Goal: Check status

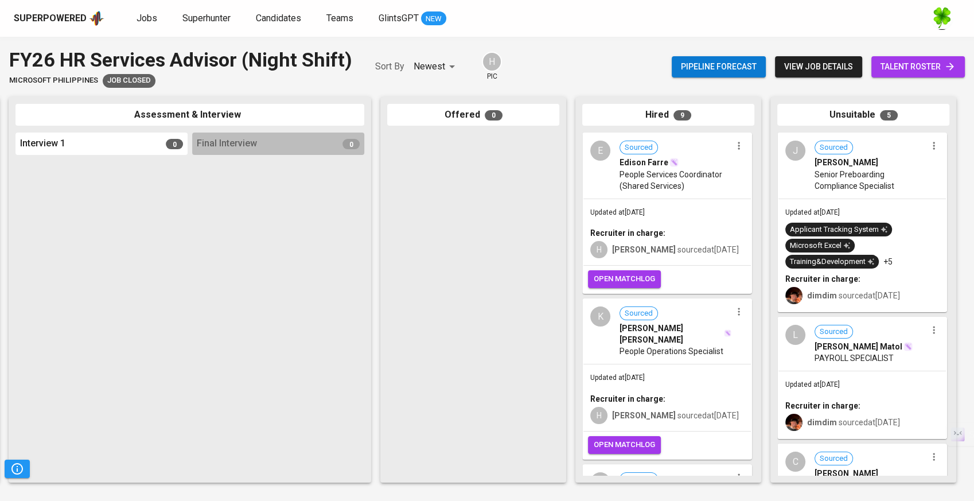
click at [882, 196] on div "J Sourced [PERSON_NAME] Senior Preboarding Compliance Specialist" at bounding box center [861, 166] width 167 height 64
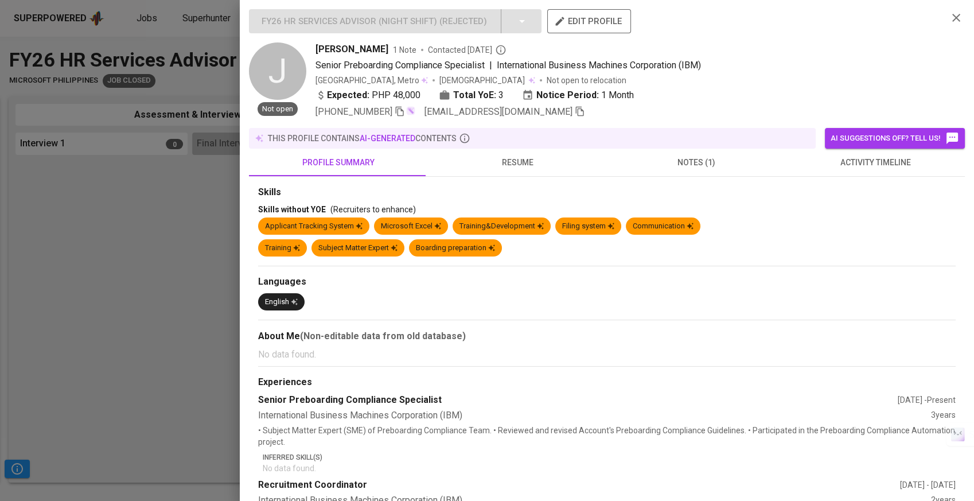
click at [525, 159] on span "resume" at bounding box center [517, 162] width 165 height 14
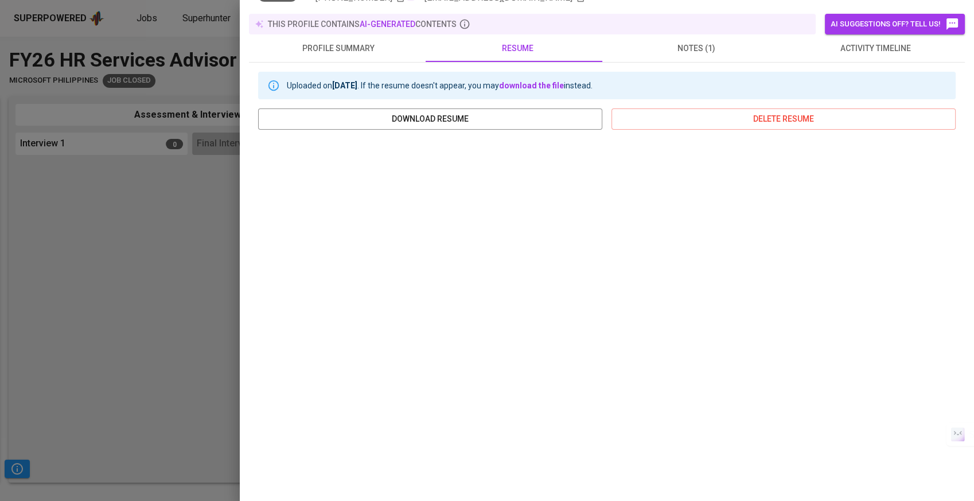
scroll to position [115, 0]
click at [208, 213] on div at bounding box center [487, 250] width 974 height 501
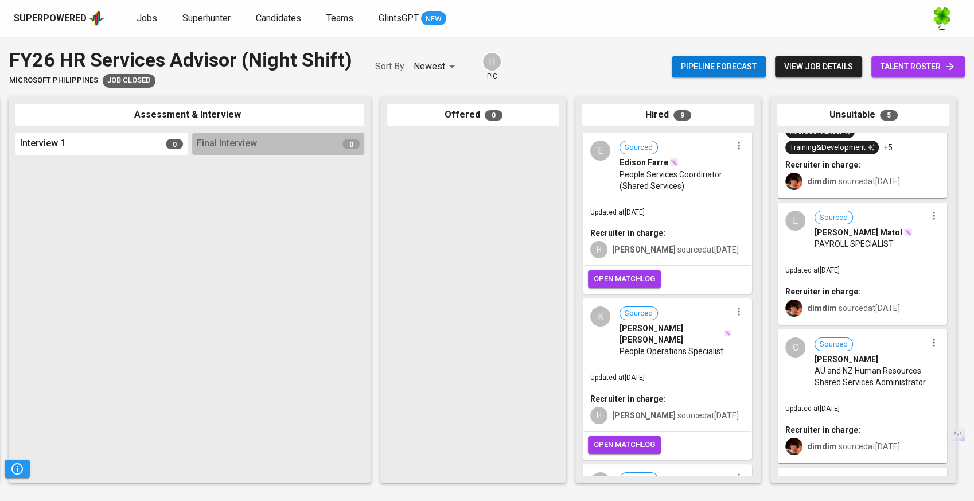
scroll to position [127, 0]
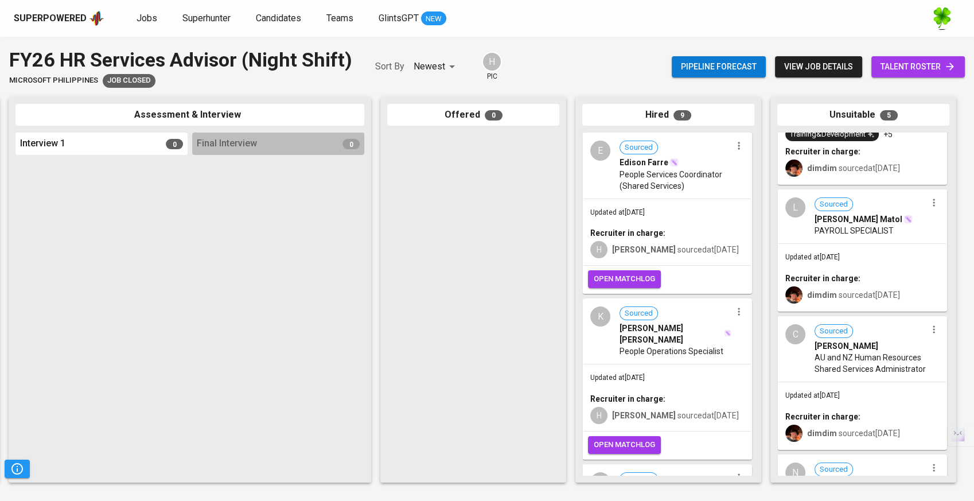
click at [864, 260] on div "Updated at [DATE] Recruiter in charge: dimdim sourced at [DATE]" at bounding box center [861, 277] width 167 height 67
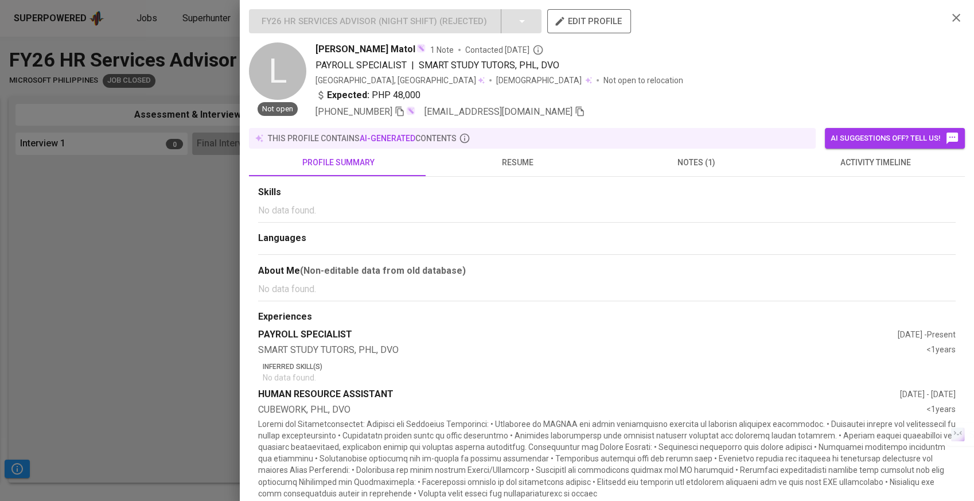
click at [556, 167] on span "resume" at bounding box center [517, 162] width 165 height 14
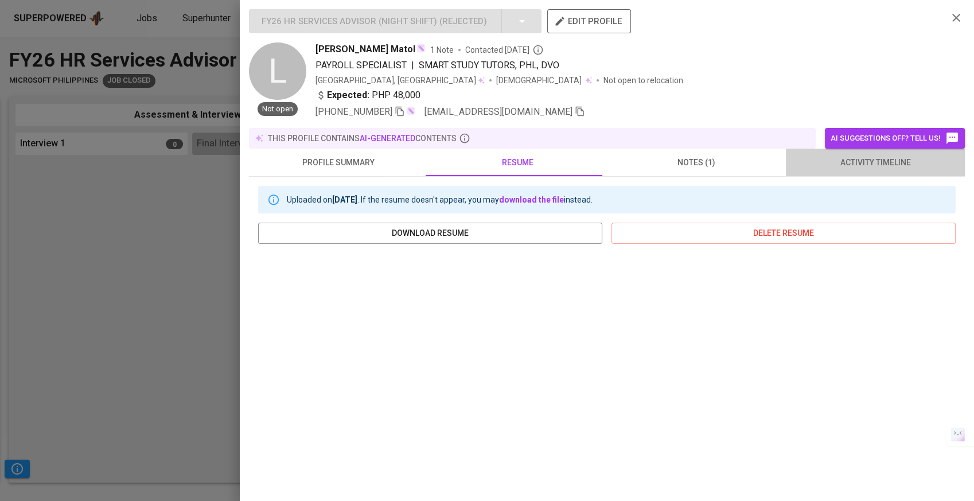
click at [882, 172] on button "activity timeline" at bounding box center [875, 163] width 179 height 28
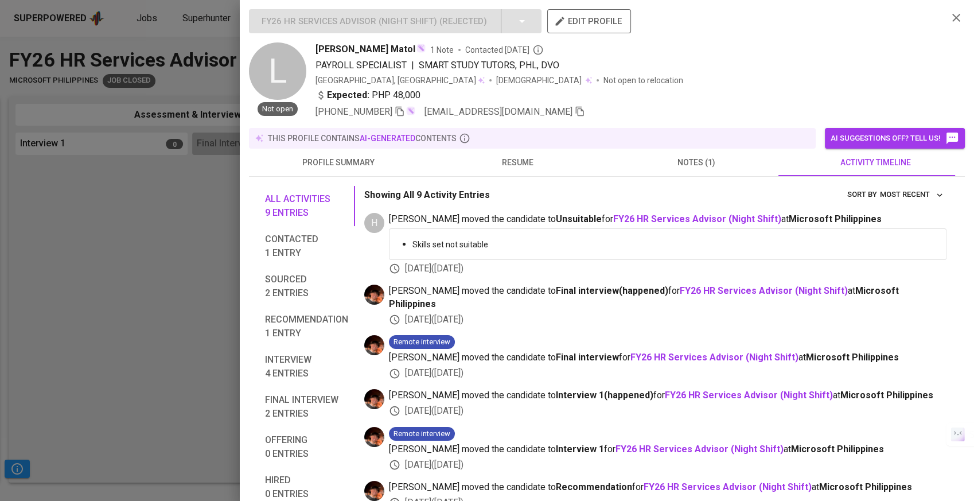
click at [239, 232] on div at bounding box center [487, 250] width 974 height 501
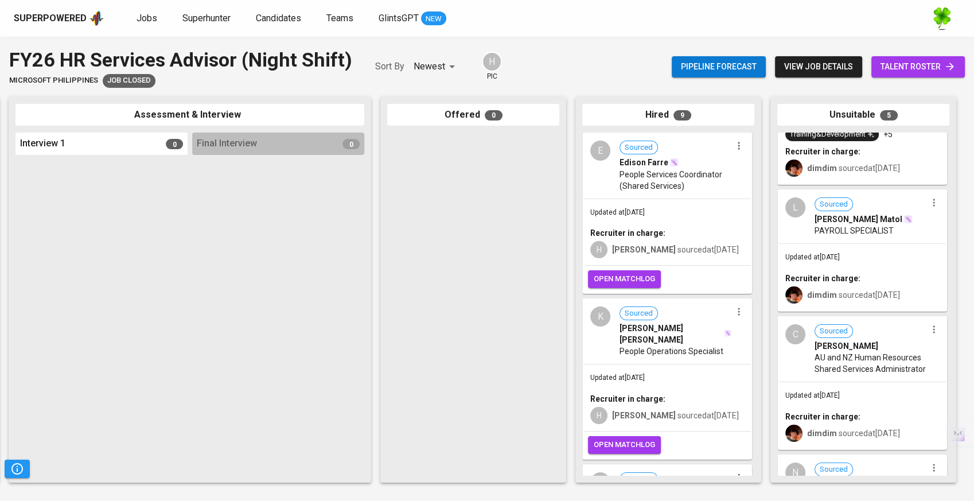
click at [686, 213] on div "Updated at [DATE] Recruiter in charge: H [PERSON_NAME] sourced at [DATE]" at bounding box center [666, 232] width 167 height 67
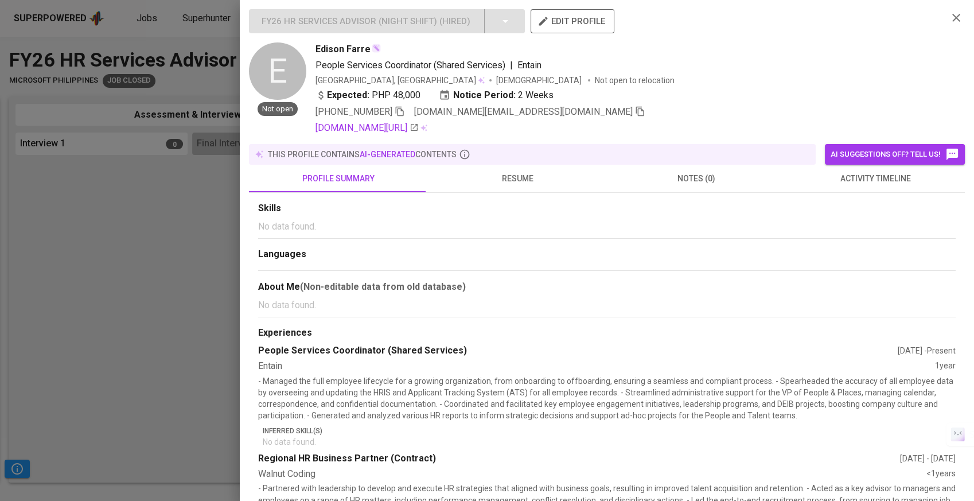
click at [508, 179] on span "resume" at bounding box center [517, 178] width 165 height 14
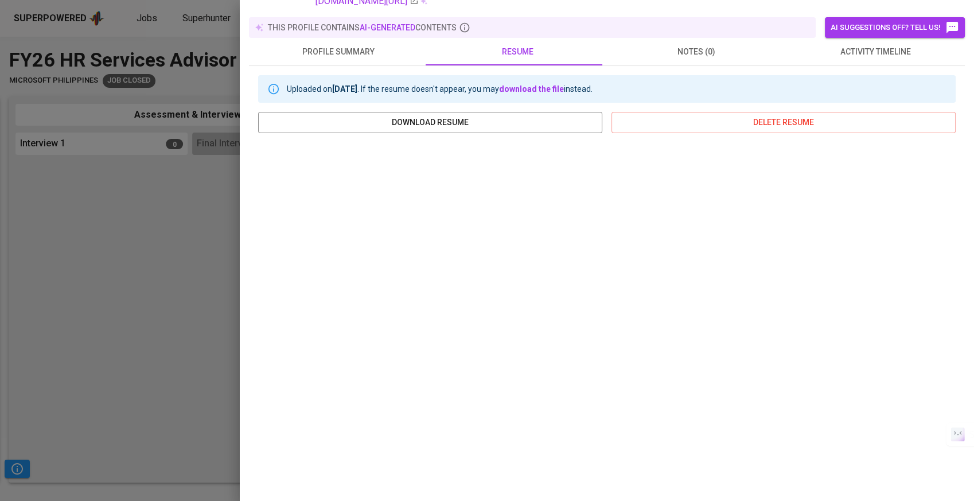
scroll to position [130, 0]
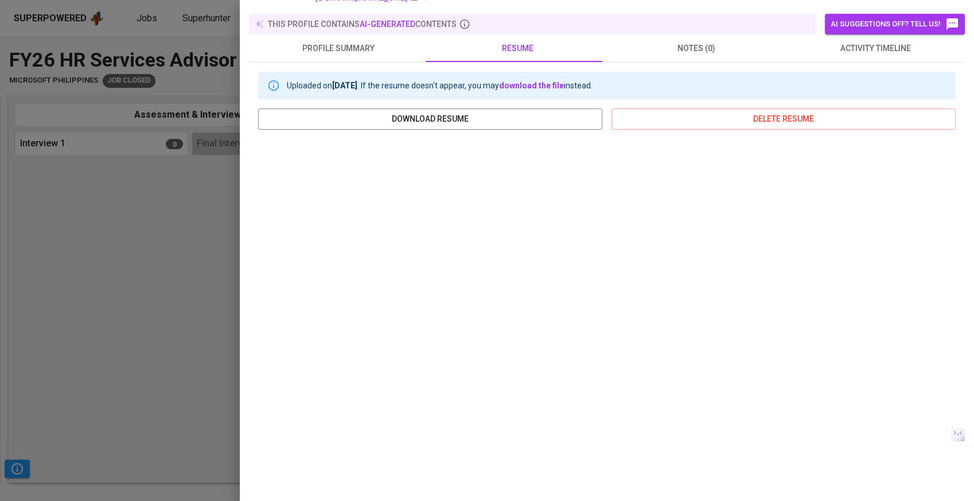
click at [185, 257] on div at bounding box center [487, 250] width 974 height 501
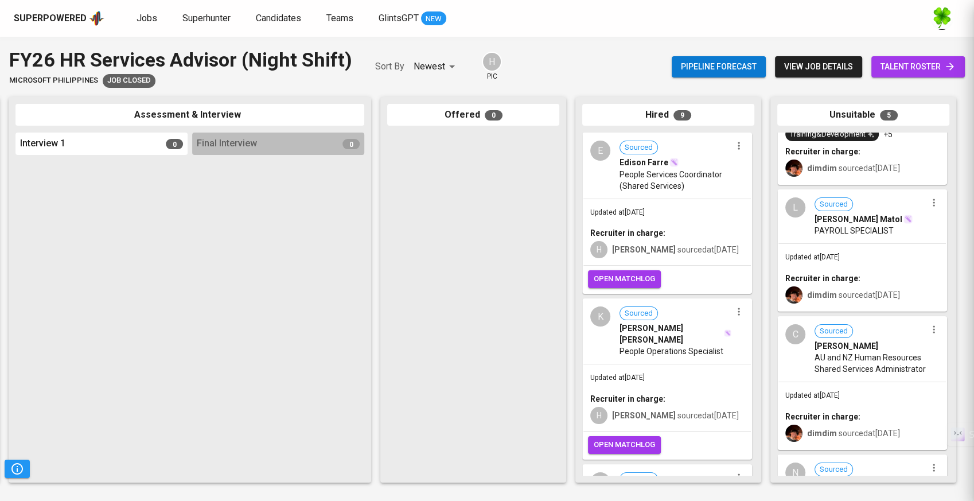
scroll to position [0, 0]
